Goal: Use online tool/utility: Utilize a website feature to perform a specific function

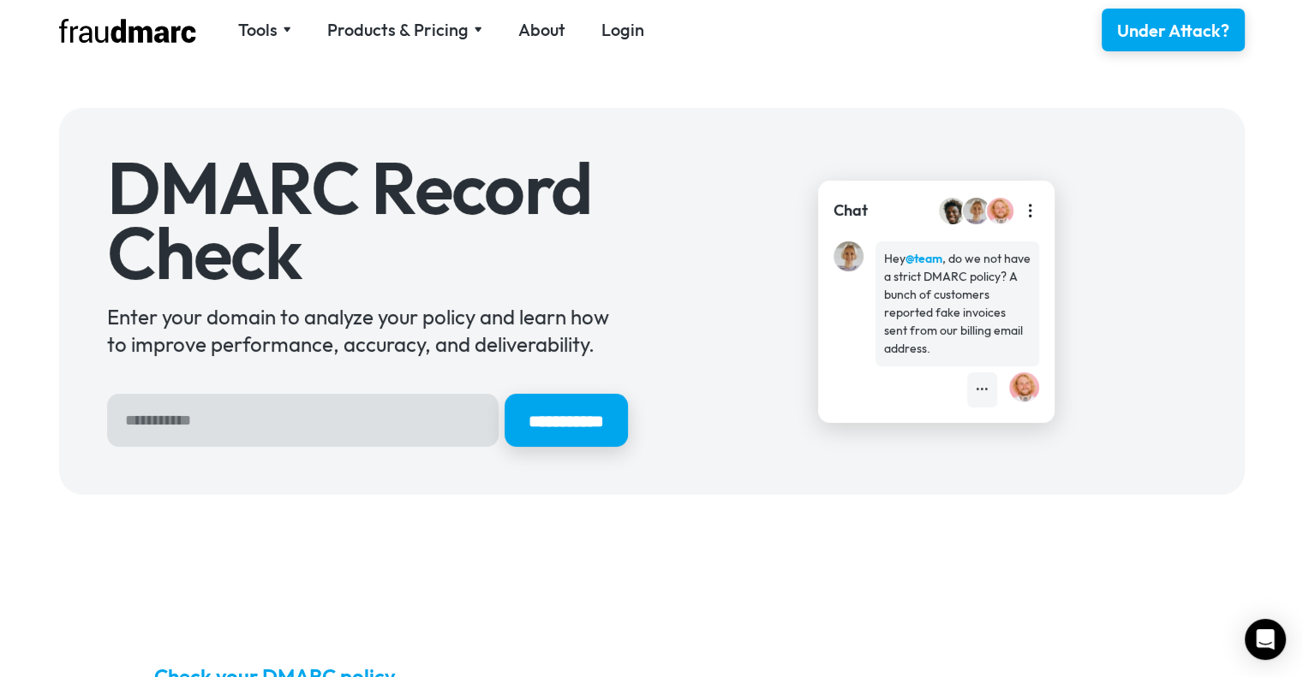
click at [223, 420] on input "Hero Sign Up Form" at bounding box center [302, 420] width 391 height 53
type input "*********"
click at [571, 424] on input "**********" at bounding box center [565, 421] width 129 height 56
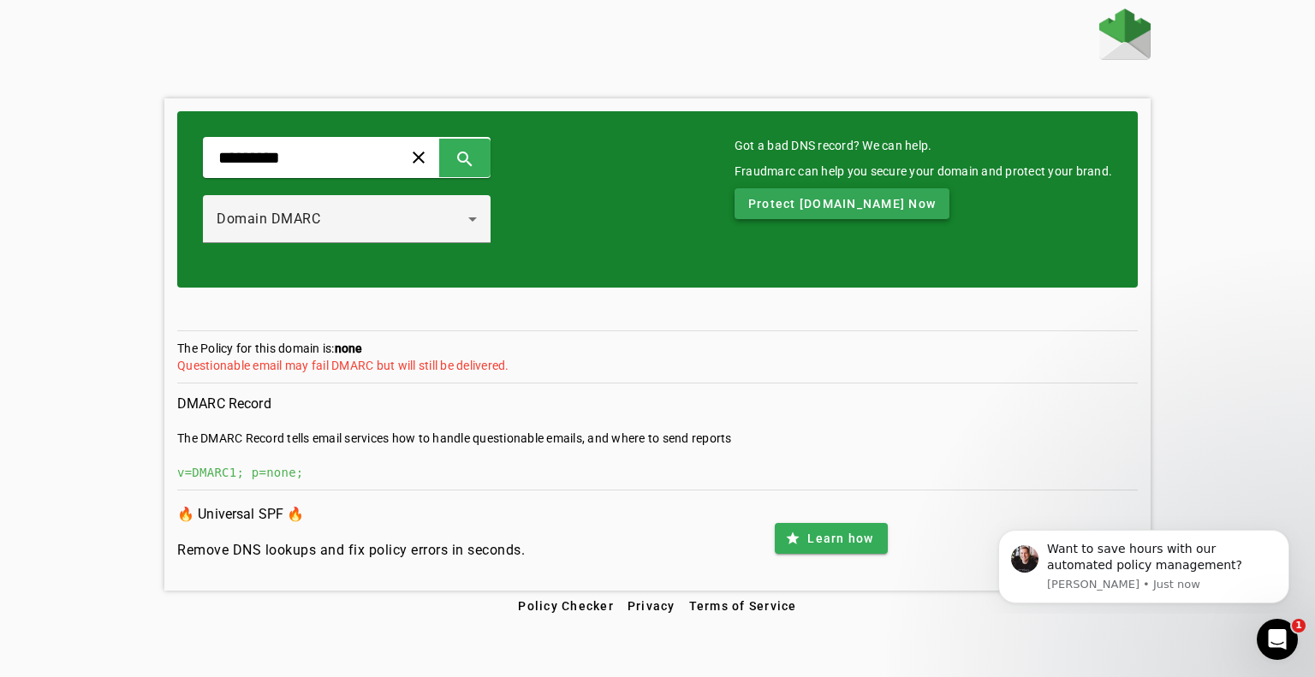
click at [820, 202] on span "Protect imn.ac.cr Now" at bounding box center [842, 203] width 188 height 17
